Goal: Information Seeking & Learning: Learn about a topic

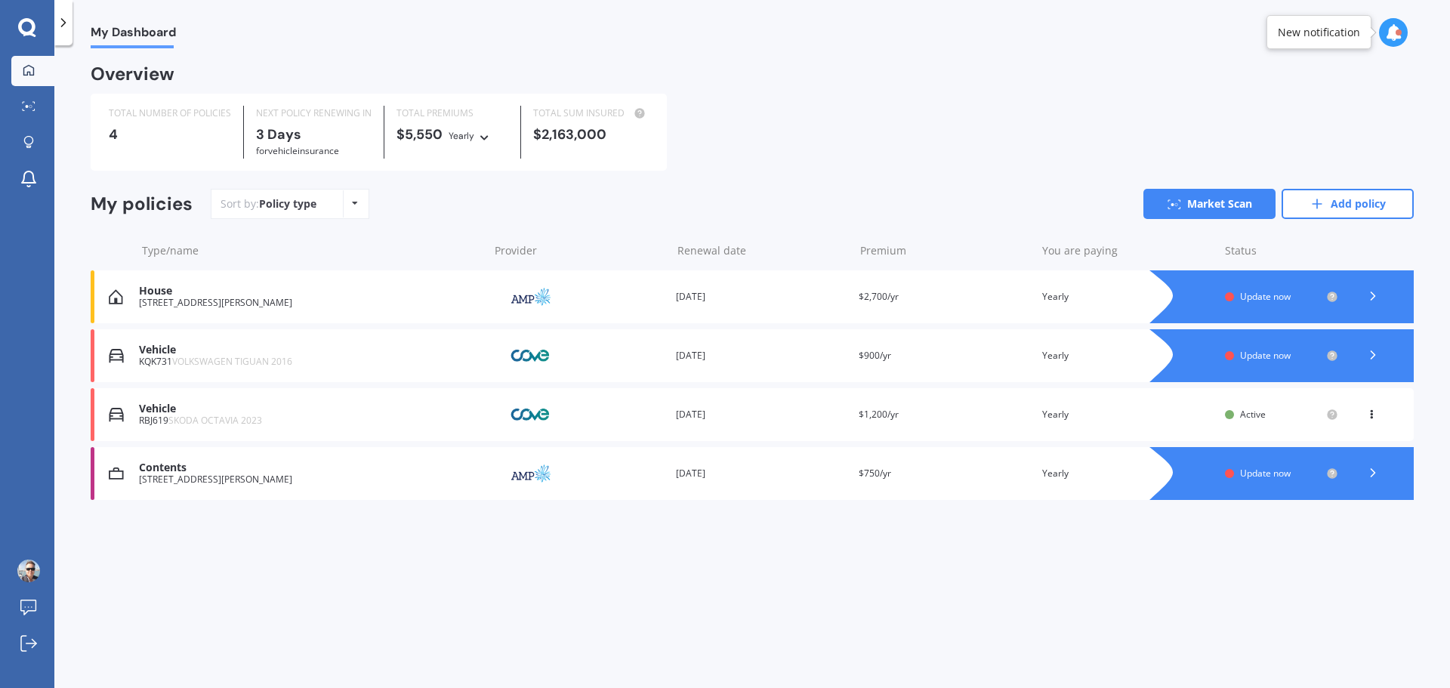
click at [926, 477] on div "Premium $750/yr" at bounding box center [944, 473] width 171 height 15
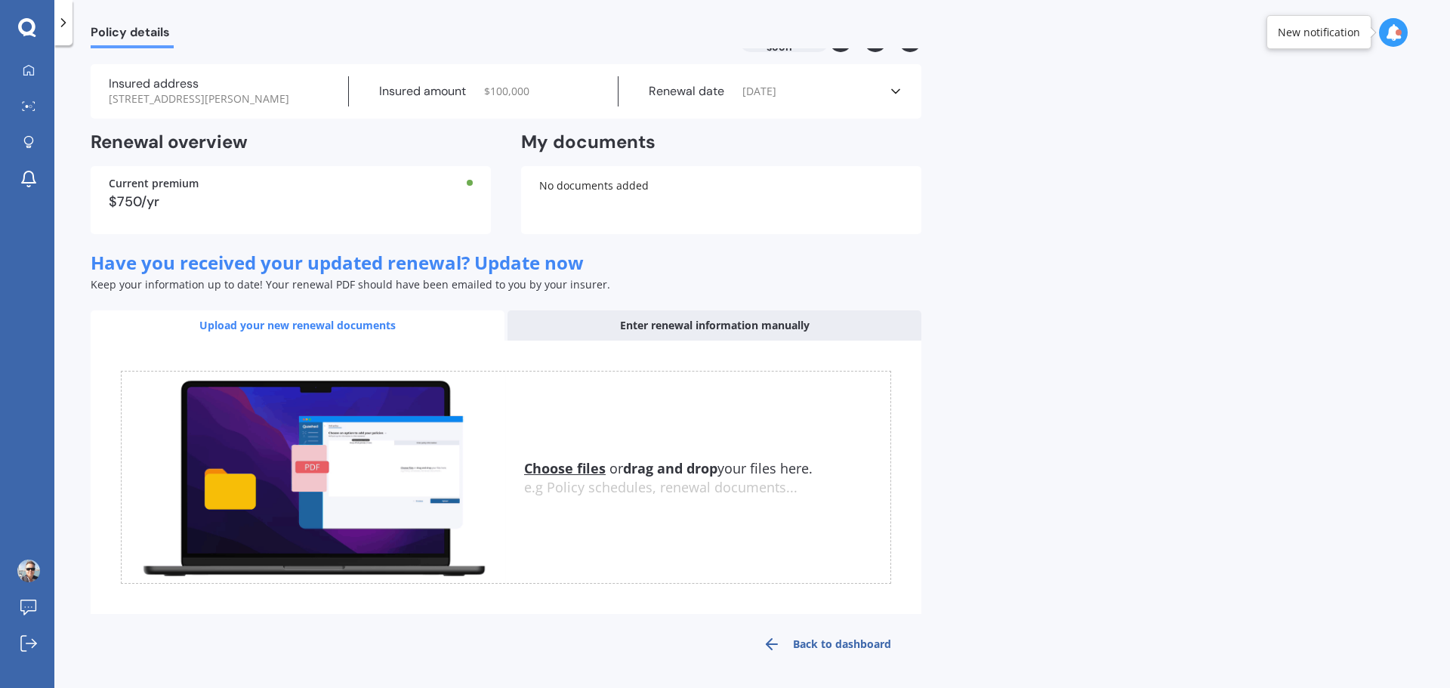
scroll to position [39, 0]
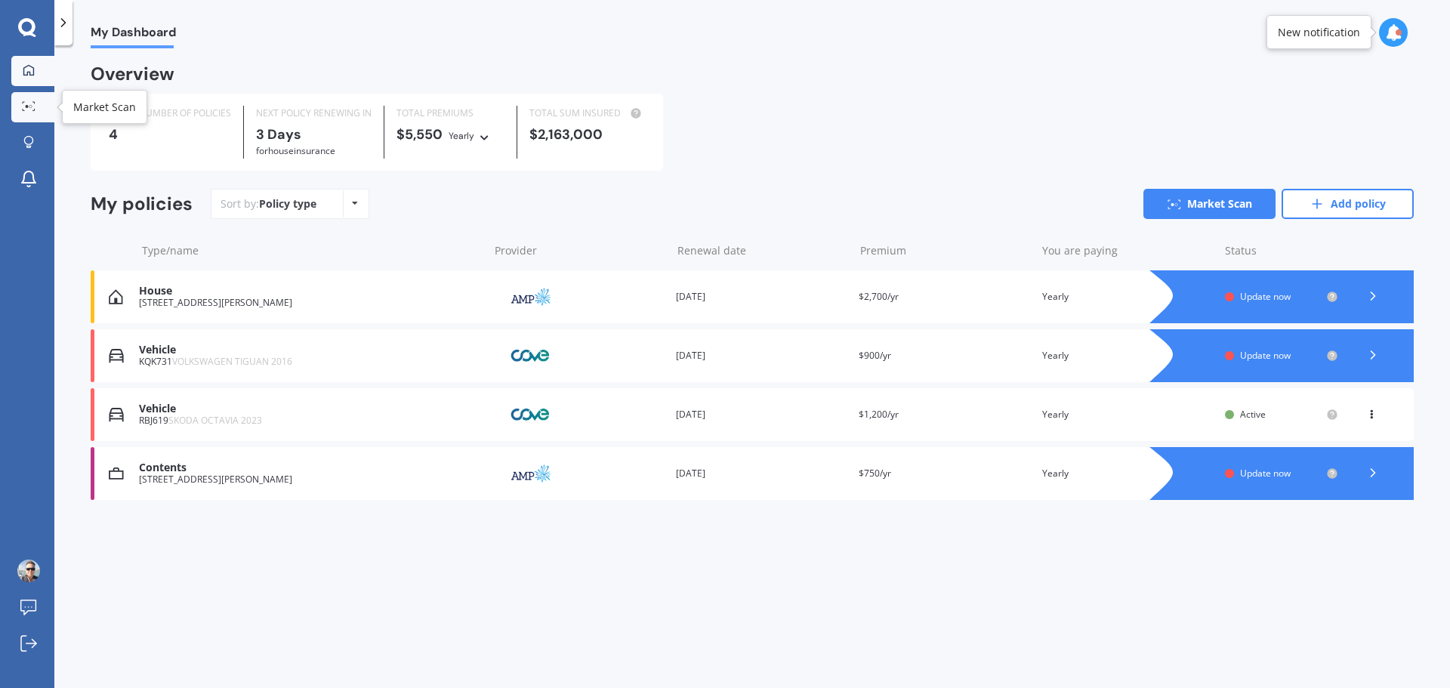
click at [34, 110] on icon at bounding box center [33, 110] width 2 height 2
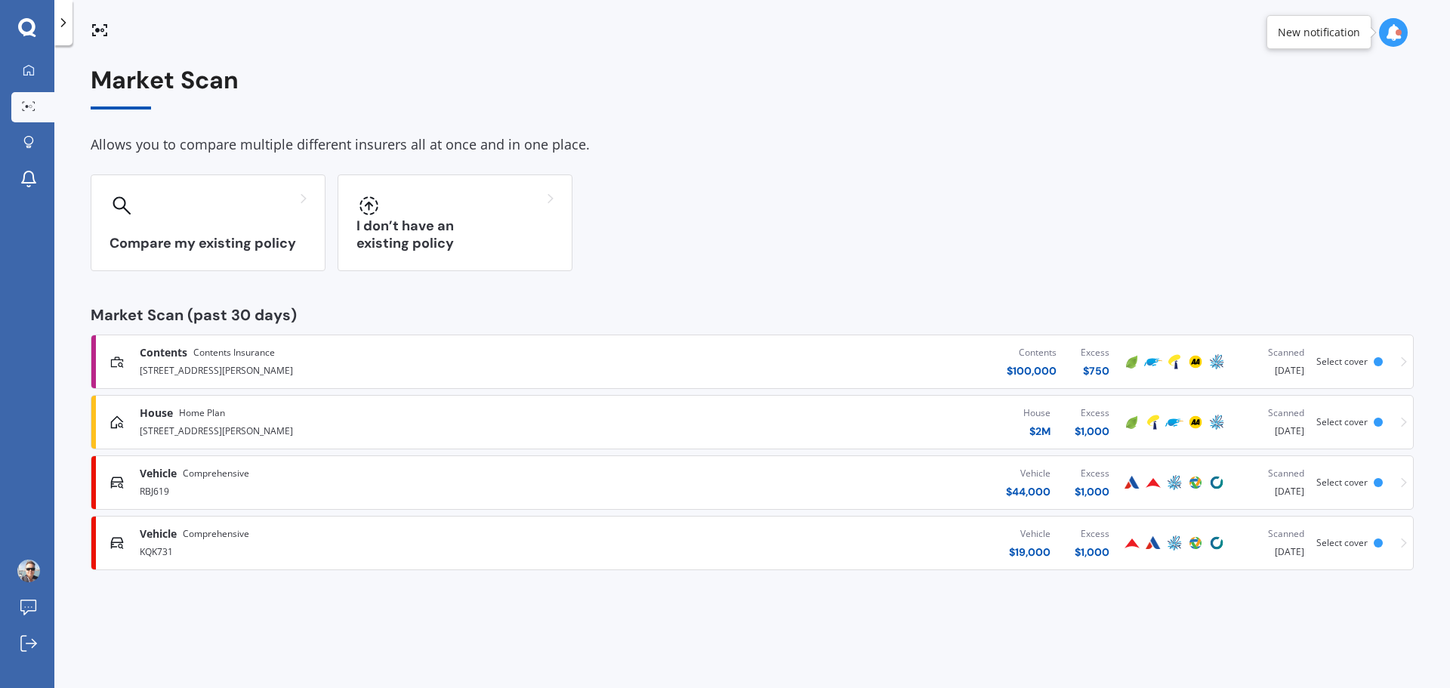
click at [576, 542] on div "KQK731" at bounding box center [378, 551] width 476 height 18
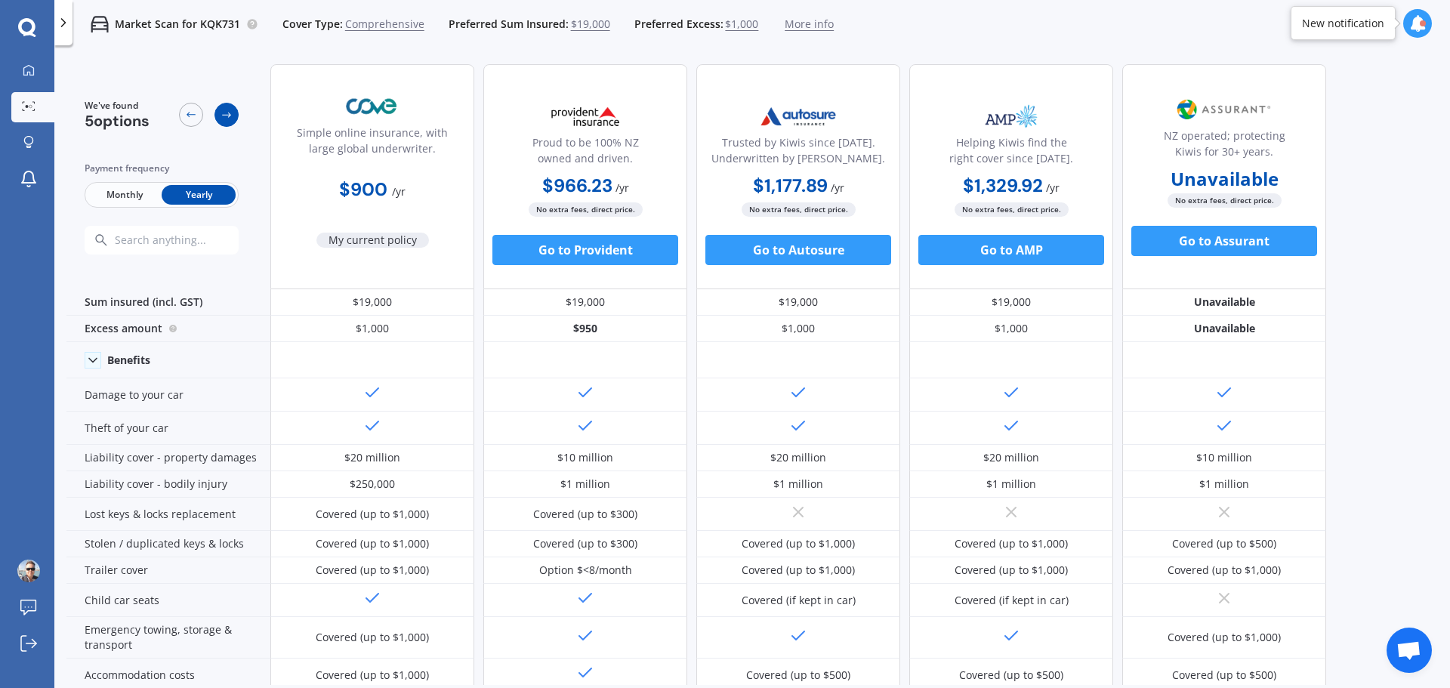
click at [228, 109] on icon at bounding box center [227, 115] width 12 height 12
click at [35, 100] on link "Market Scan" at bounding box center [32, 107] width 43 height 30
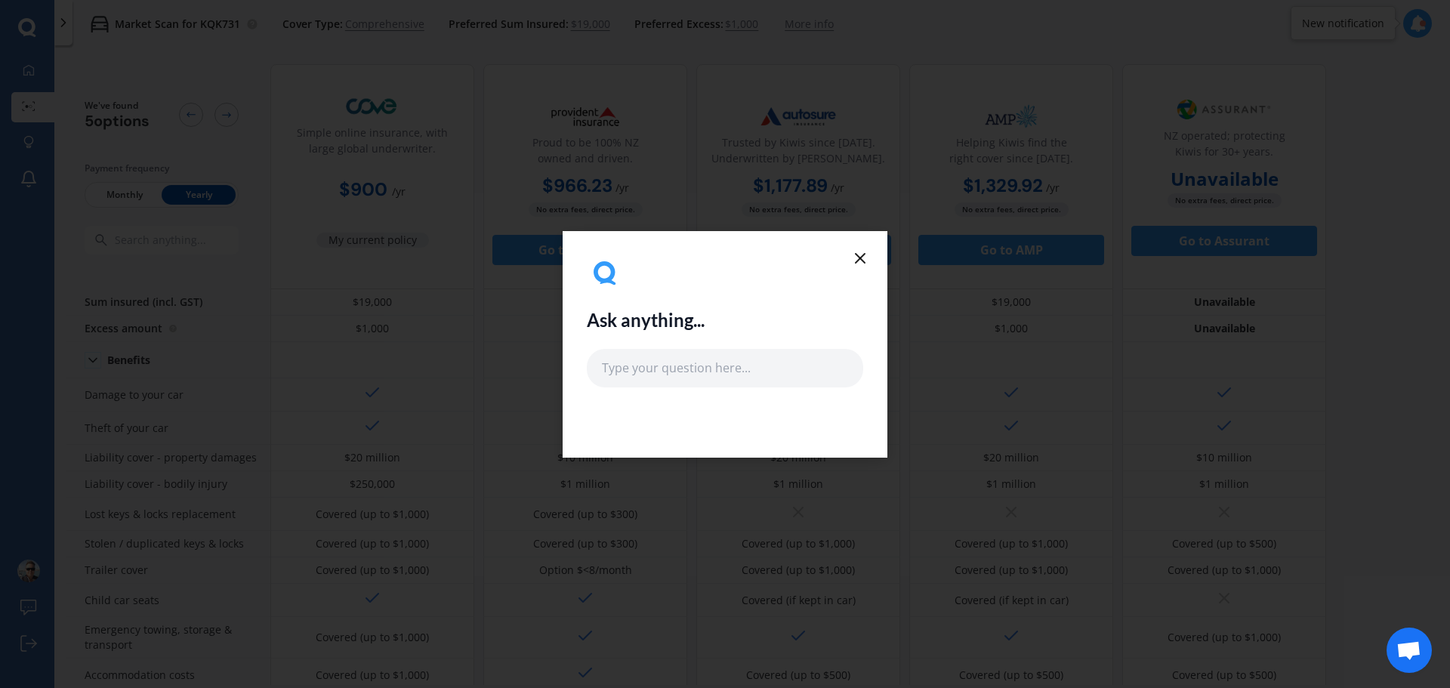
click at [871, 264] on div "Ask anything..." at bounding box center [725, 344] width 325 height 227
click at [857, 254] on line at bounding box center [860, 258] width 9 height 9
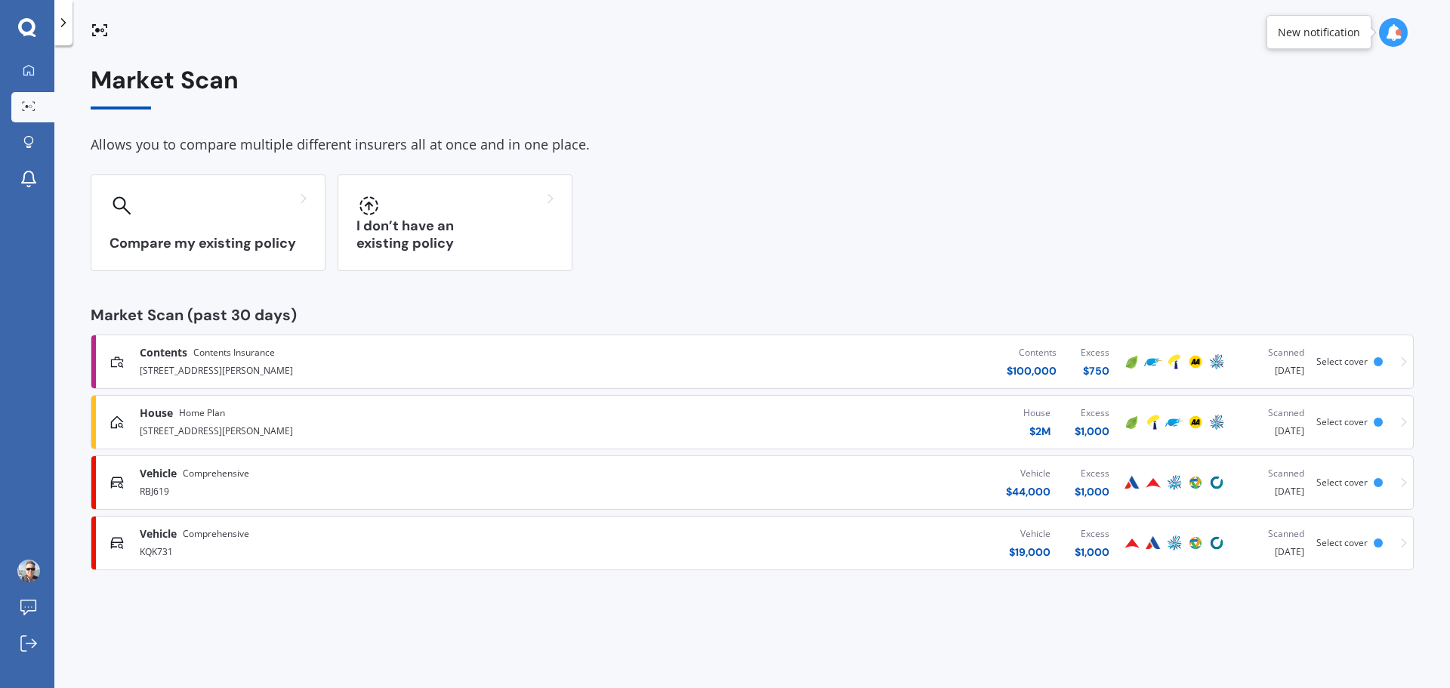
click at [689, 434] on div "House $ 2M Excess $ 1,000" at bounding box center [869, 422] width 506 height 45
